Goal: Transaction & Acquisition: Purchase product/service

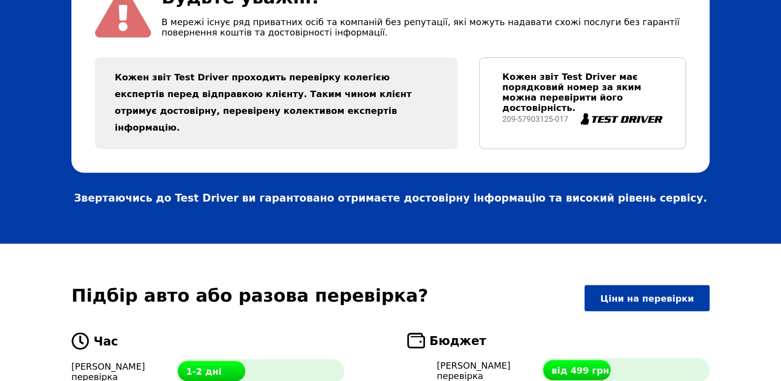
scroll to position [2167, 0]
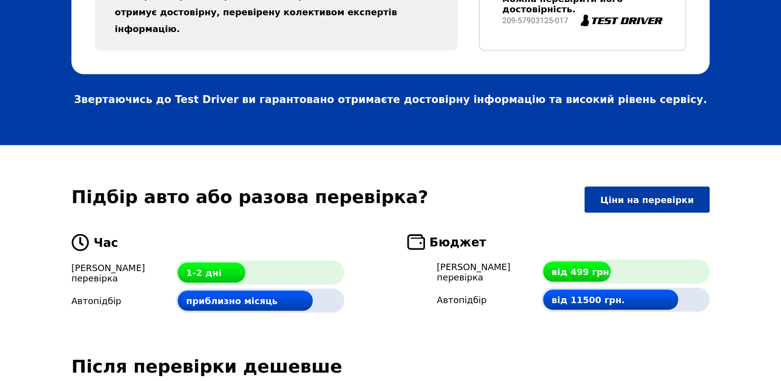
click at [278, 260] on div "1-2 дні" at bounding box center [260, 272] width 168 height 24
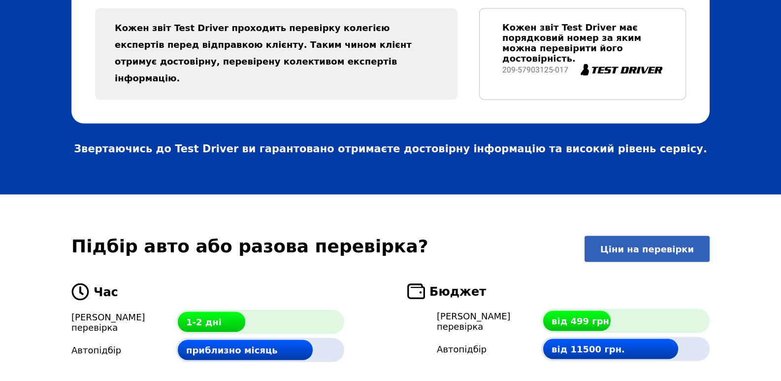
click at [620, 235] on link "Ціни на перевірки" at bounding box center [647, 248] width 125 height 26
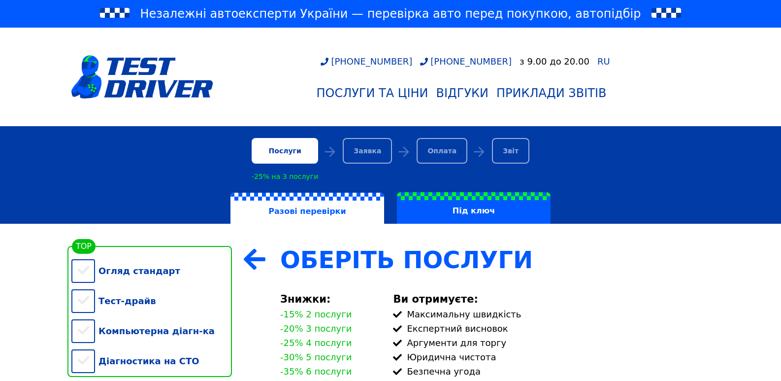
scroll to position [148, 0]
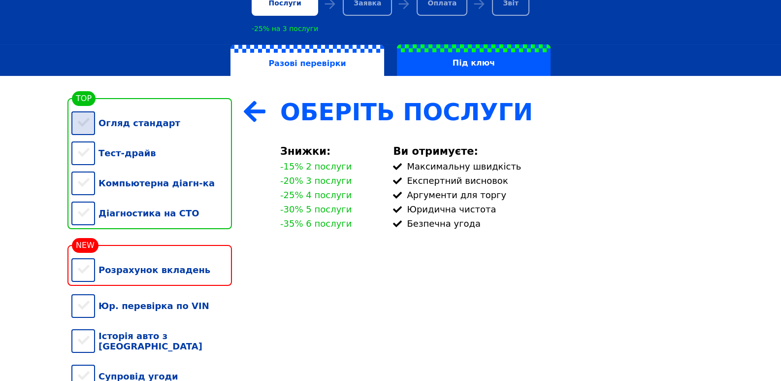
click at [97, 128] on div "Огляд стандарт" at bounding box center [151, 123] width 161 height 30
click at [89, 156] on div "Тест-драйв" at bounding box center [151, 153] width 161 height 30
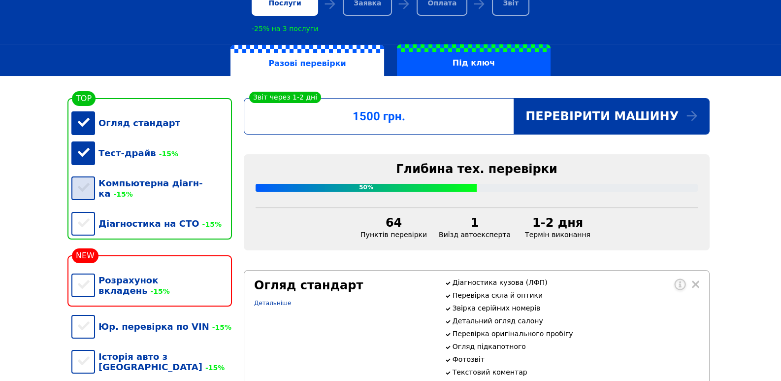
click at [85, 184] on div "Компьютерна діагн-ка -15%" at bounding box center [151, 188] width 161 height 40
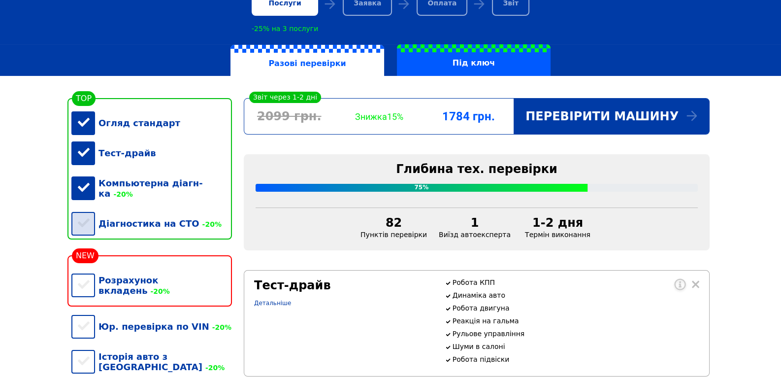
click at [86, 208] on div "Діагностика на СТО -20%" at bounding box center [151, 223] width 161 height 30
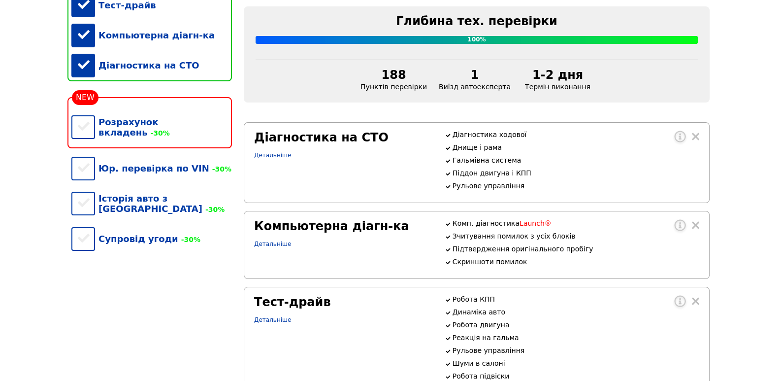
scroll to position [197, 0]
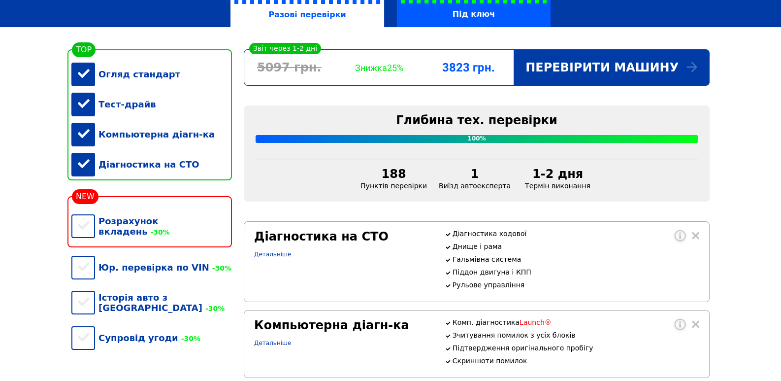
click at [161, 220] on div "Розрахунок вкладень -30%" at bounding box center [151, 226] width 161 height 40
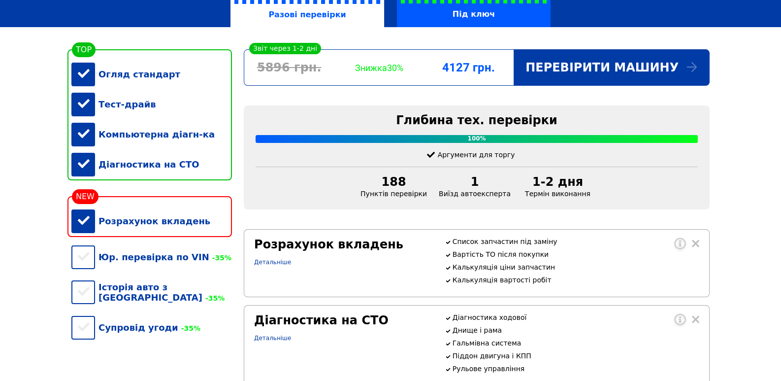
click at [174, 227] on div "Розрахунок вкладень" at bounding box center [151, 221] width 161 height 30
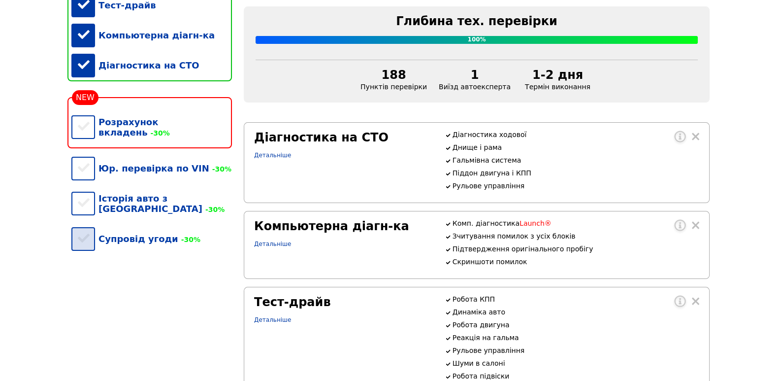
scroll to position [148, 0]
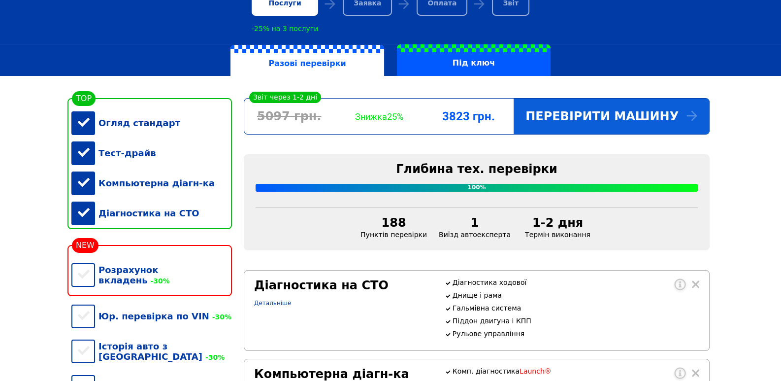
click at [558, 119] on div "Перевірити машину" at bounding box center [612, 116] width 196 height 35
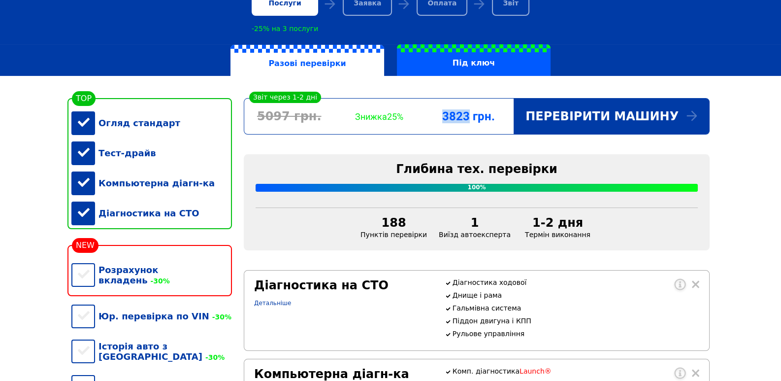
drag, startPoint x: 459, startPoint y: 117, endPoint x: 486, endPoint y: 118, distance: 27.1
click at [486, 118] on div "3823 грн." at bounding box center [469, 116] width 90 height 14
copy div "3823"
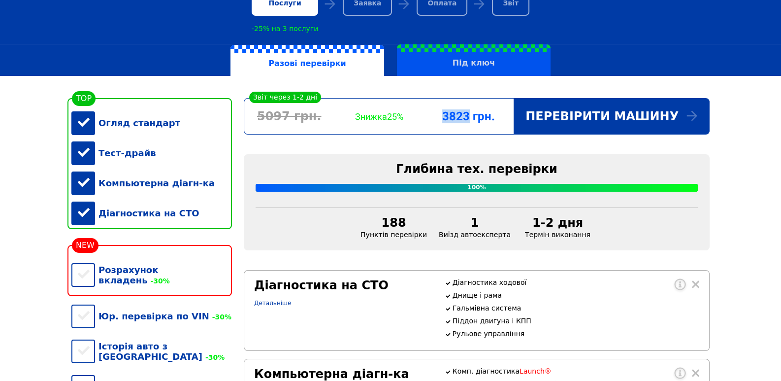
click at [506, 67] on label "Під ключ" at bounding box center [474, 60] width 154 height 32
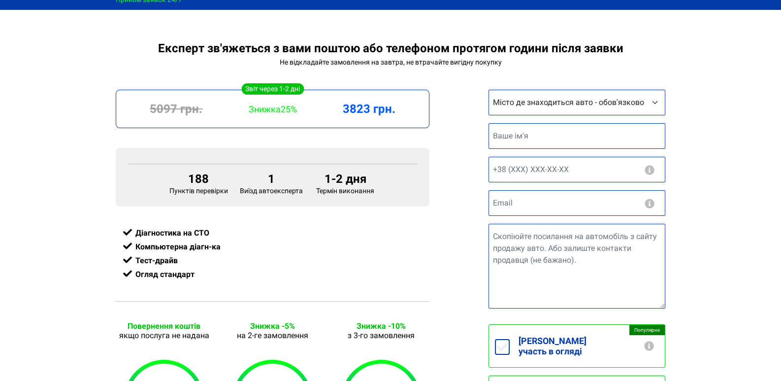
scroll to position [49, 0]
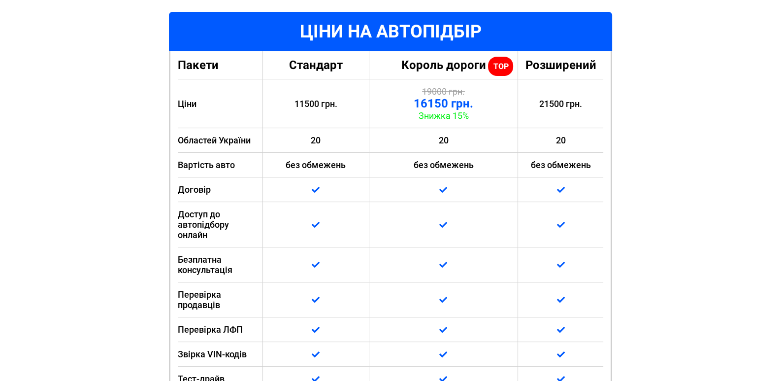
scroll to position [345, 0]
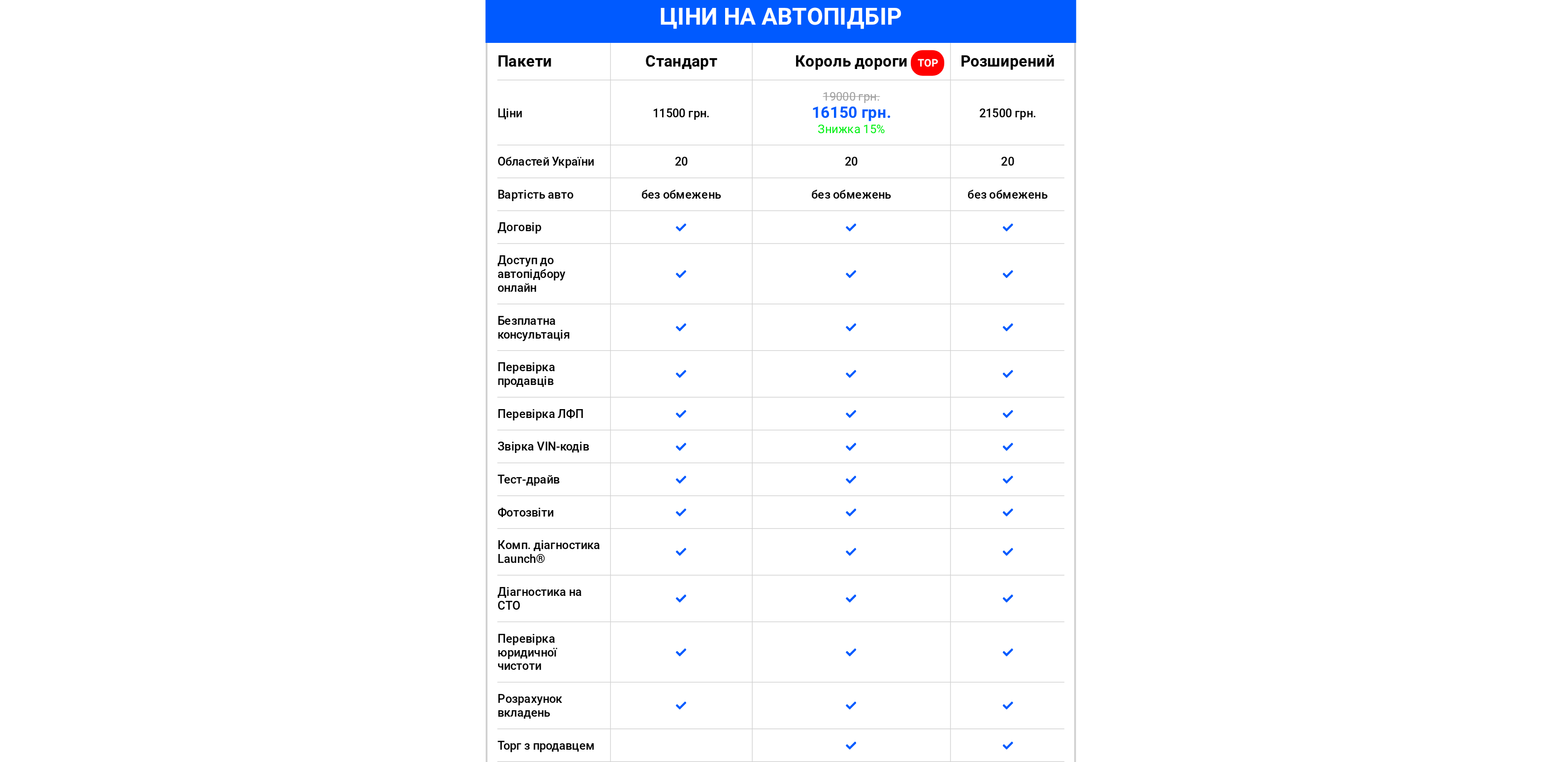
scroll to position [413, 0]
